Goal: Check status

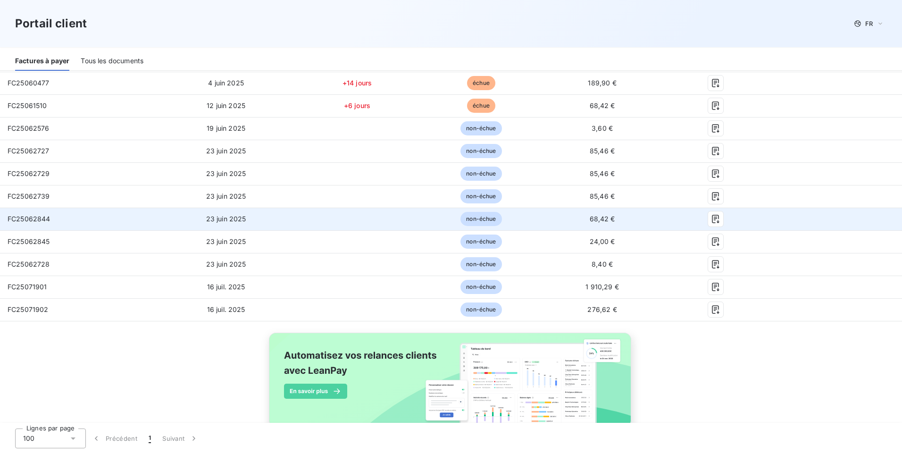
scroll to position [454, 0]
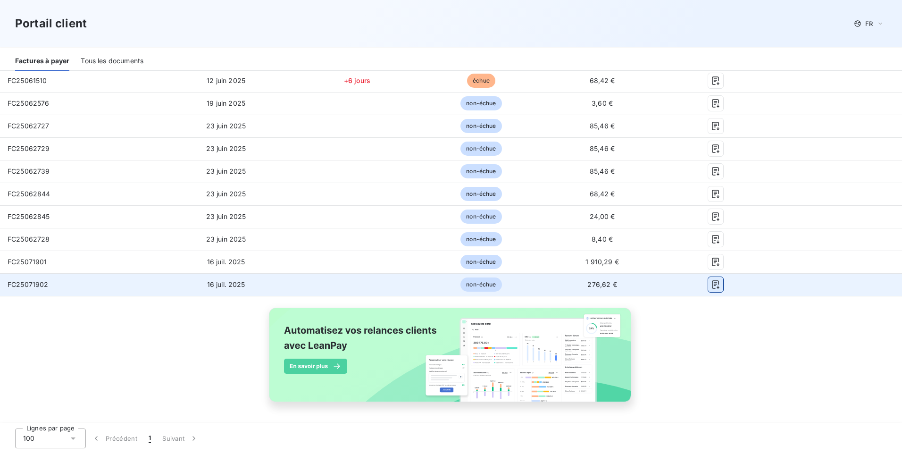
click at [712, 282] on icon "button" at bounding box center [715, 285] width 7 height 8
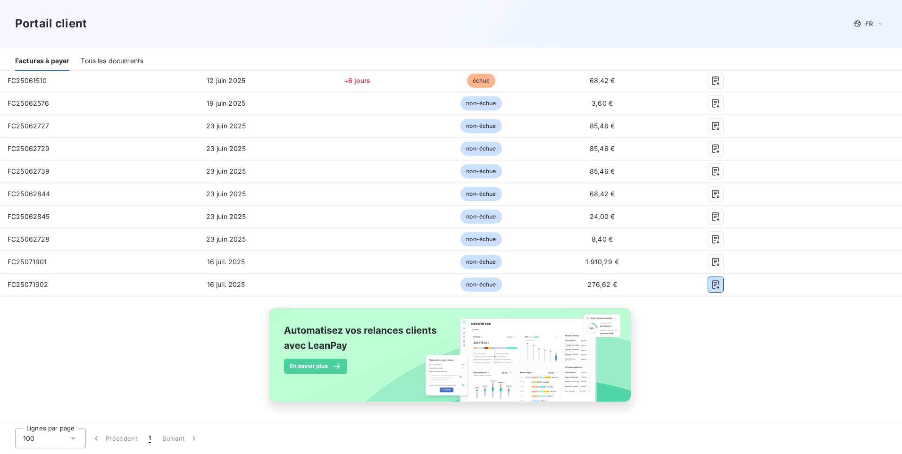
scroll to position [454, 0]
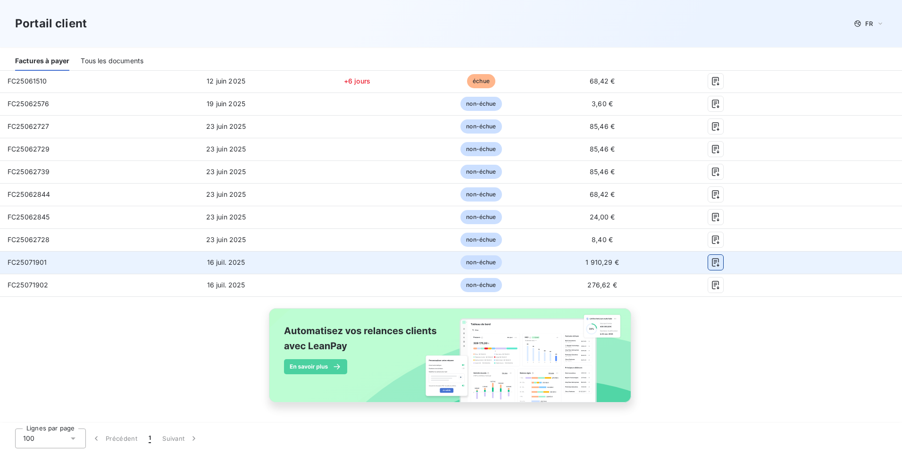
click at [713, 265] on icon "button" at bounding box center [715, 261] width 9 height 9
click at [800, 258] on td at bounding box center [835, 262] width 133 height 23
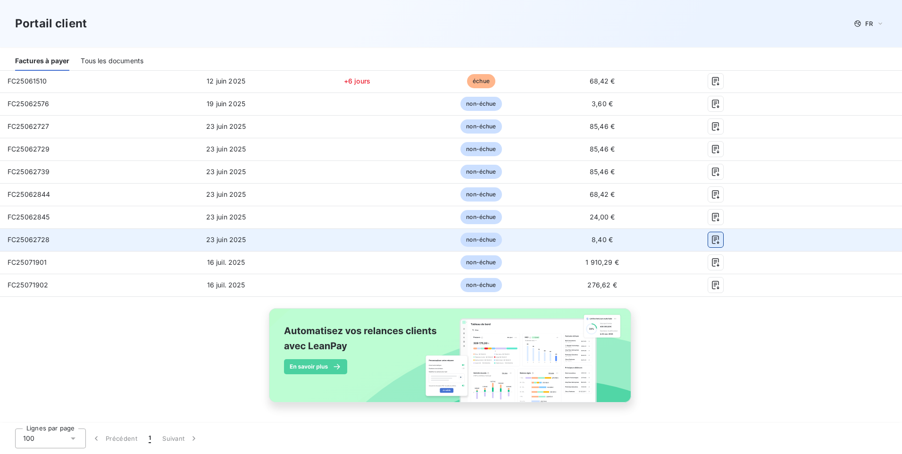
click at [711, 241] on icon "button" at bounding box center [715, 239] width 9 height 9
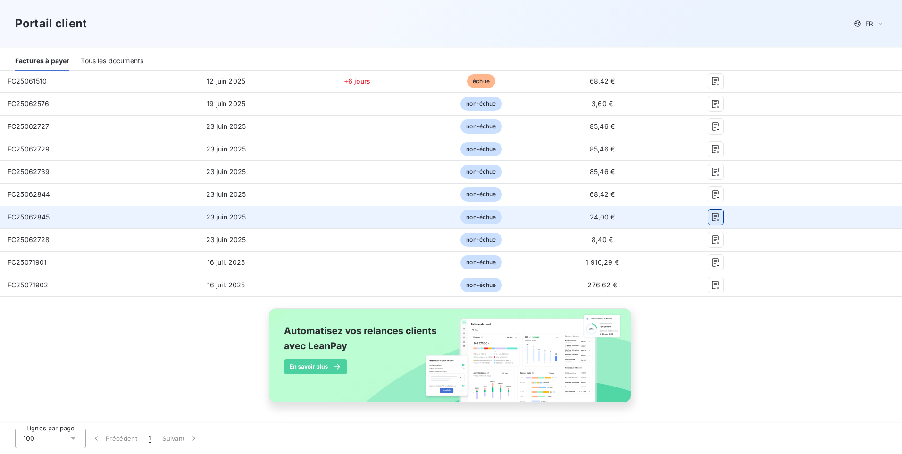
click at [713, 215] on icon "button" at bounding box center [715, 217] width 7 height 8
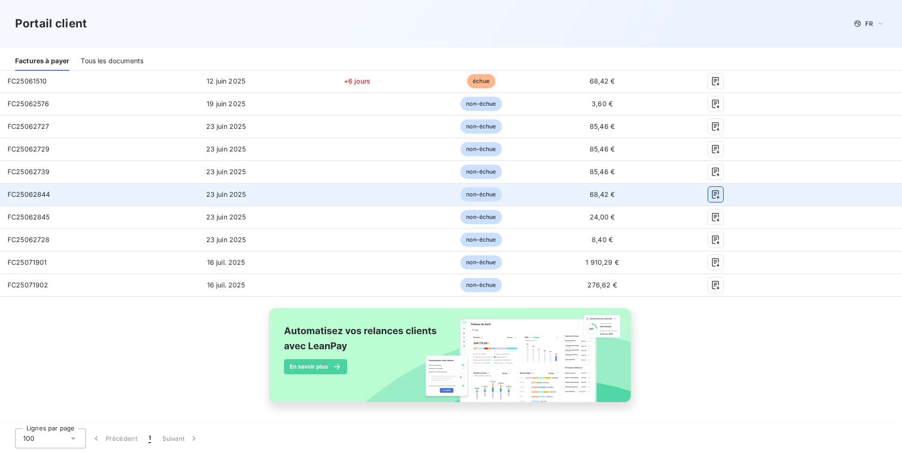
click at [711, 195] on icon "button" at bounding box center [715, 194] width 9 height 9
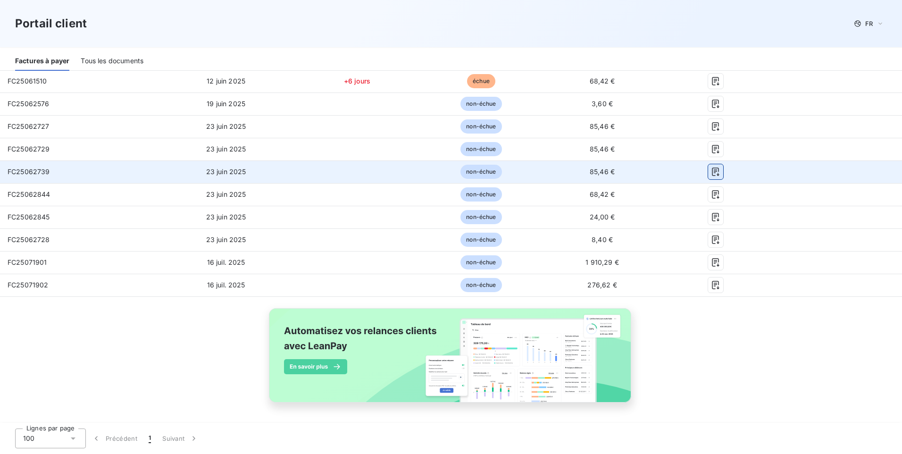
click at [712, 173] on icon "button" at bounding box center [715, 172] width 7 height 8
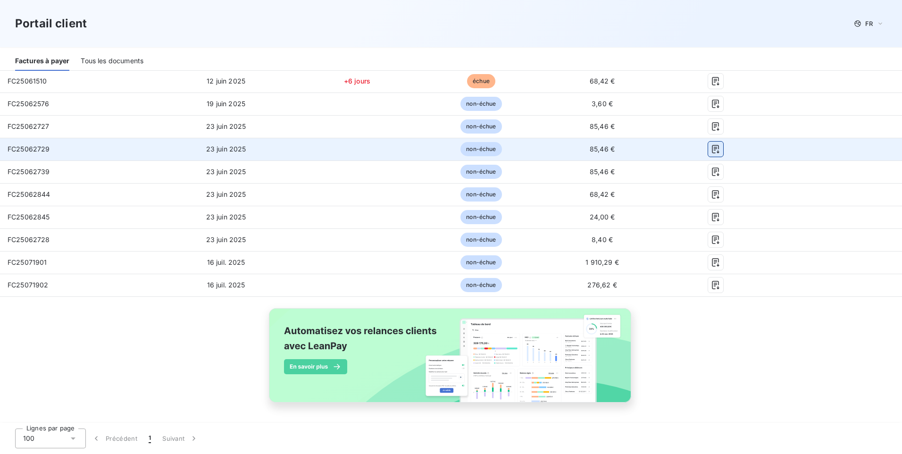
click at [712, 147] on icon "button" at bounding box center [715, 149] width 7 height 8
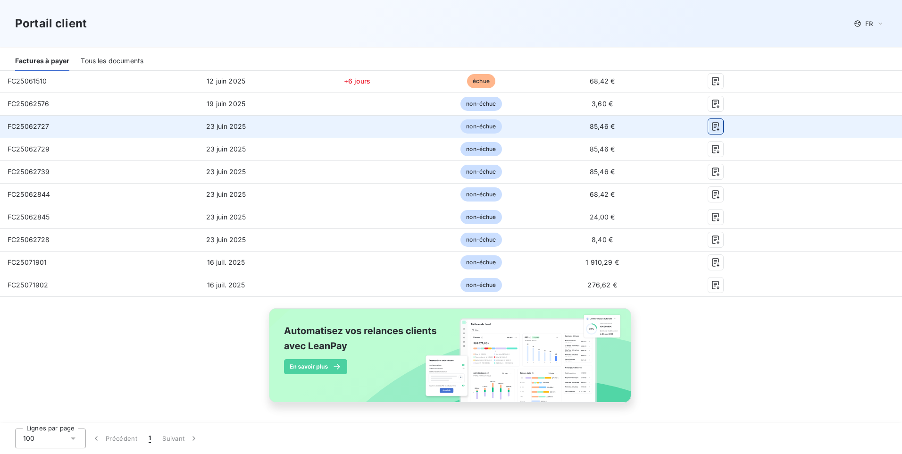
click at [714, 125] on icon "button" at bounding box center [715, 126] width 9 height 9
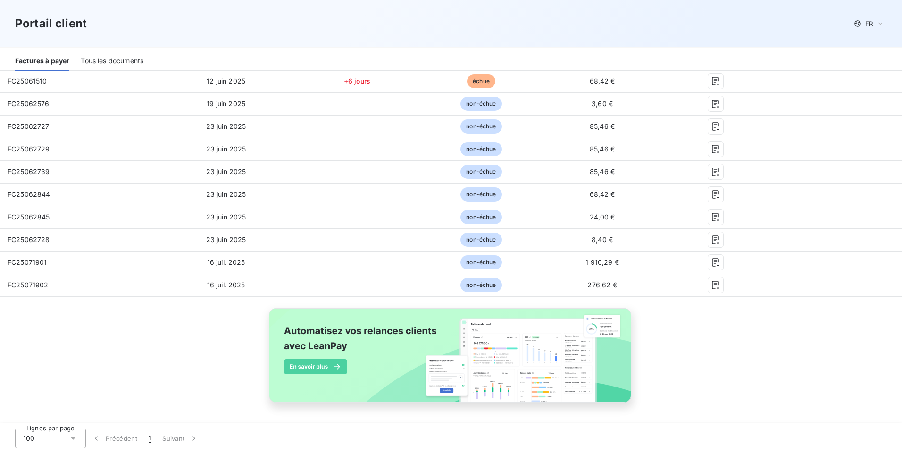
click at [75, 310] on div "Référence 22 Émise le Retard Statut Solde PDF Actions FC25030477 [DATE] +105 jo…" at bounding box center [451, 102] width 902 height 643
drag, startPoint x: 264, startPoint y: 288, endPoint x: 221, endPoint y: 309, distance: 47.7
click at [264, 287] on td "16 juil. 2025" at bounding box center [226, 285] width 137 height 23
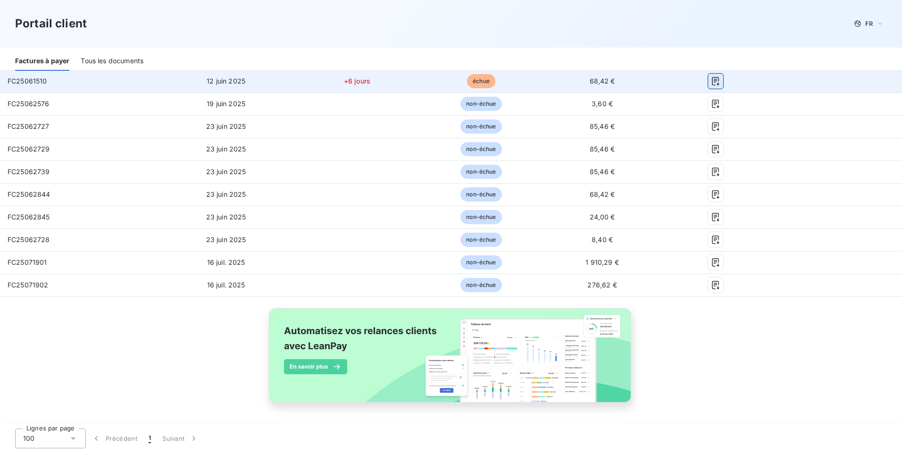
click at [712, 83] on icon "button" at bounding box center [715, 81] width 7 height 8
